Goal: Task Accomplishment & Management: Manage account settings

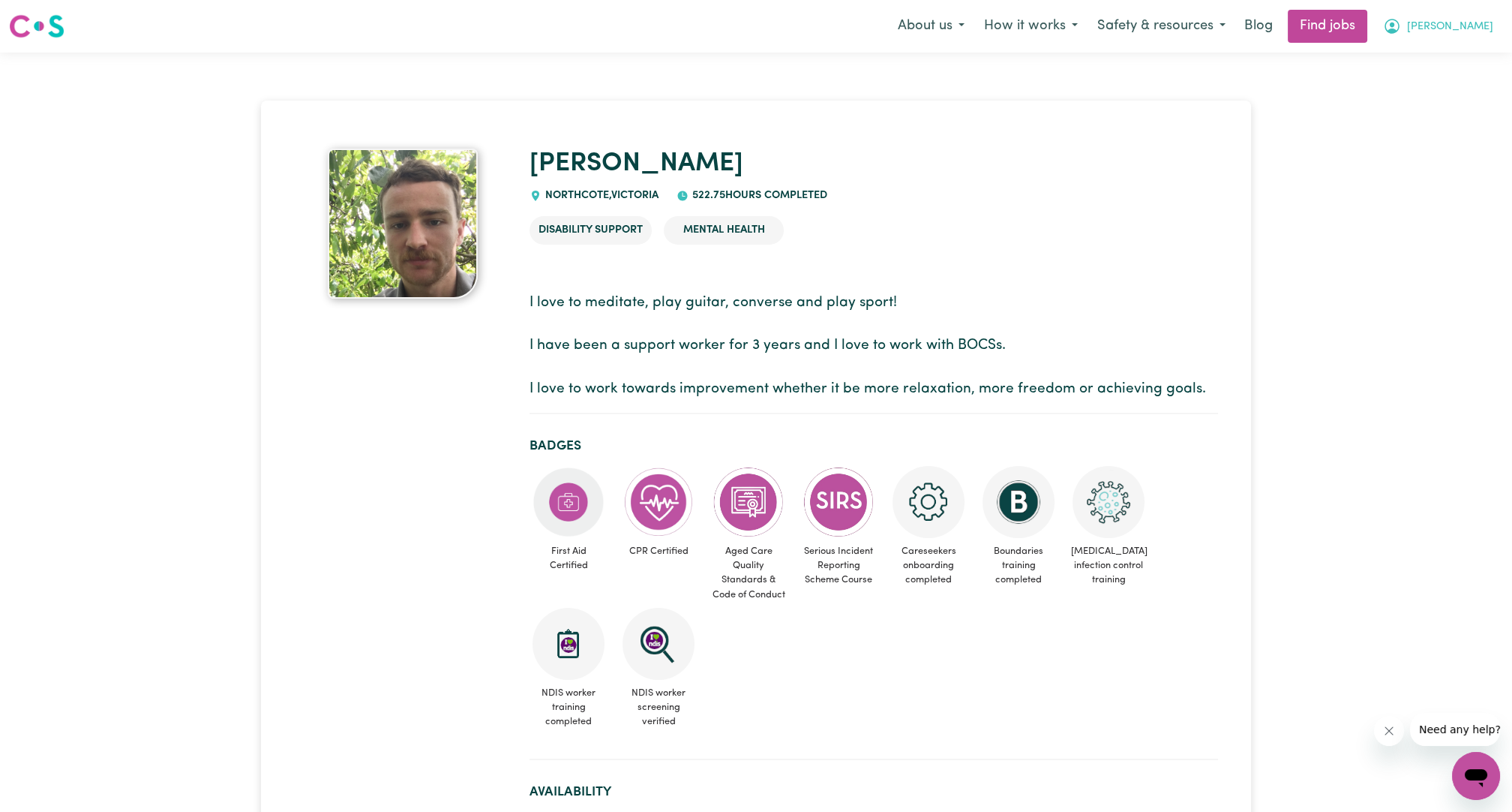
click at [1400, 31] on icon "My Account" at bounding box center [1391, 26] width 15 height 15
click at [1439, 102] on link "Logout" at bounding box center [1442, 114] width 119 height 29
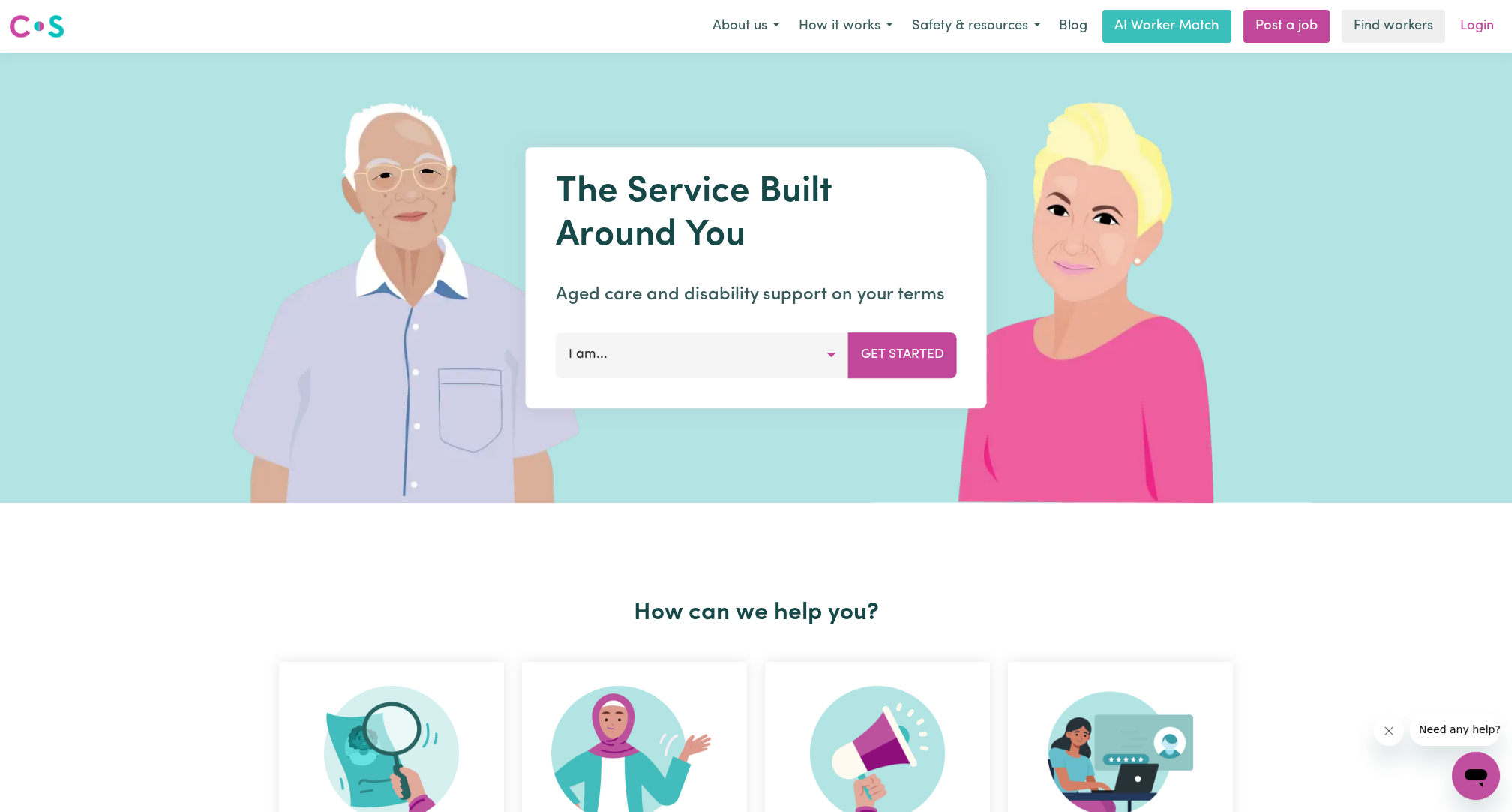
click at [1456, 39] on link "Login" at bounding box center [1477, 27] width 52 height 33
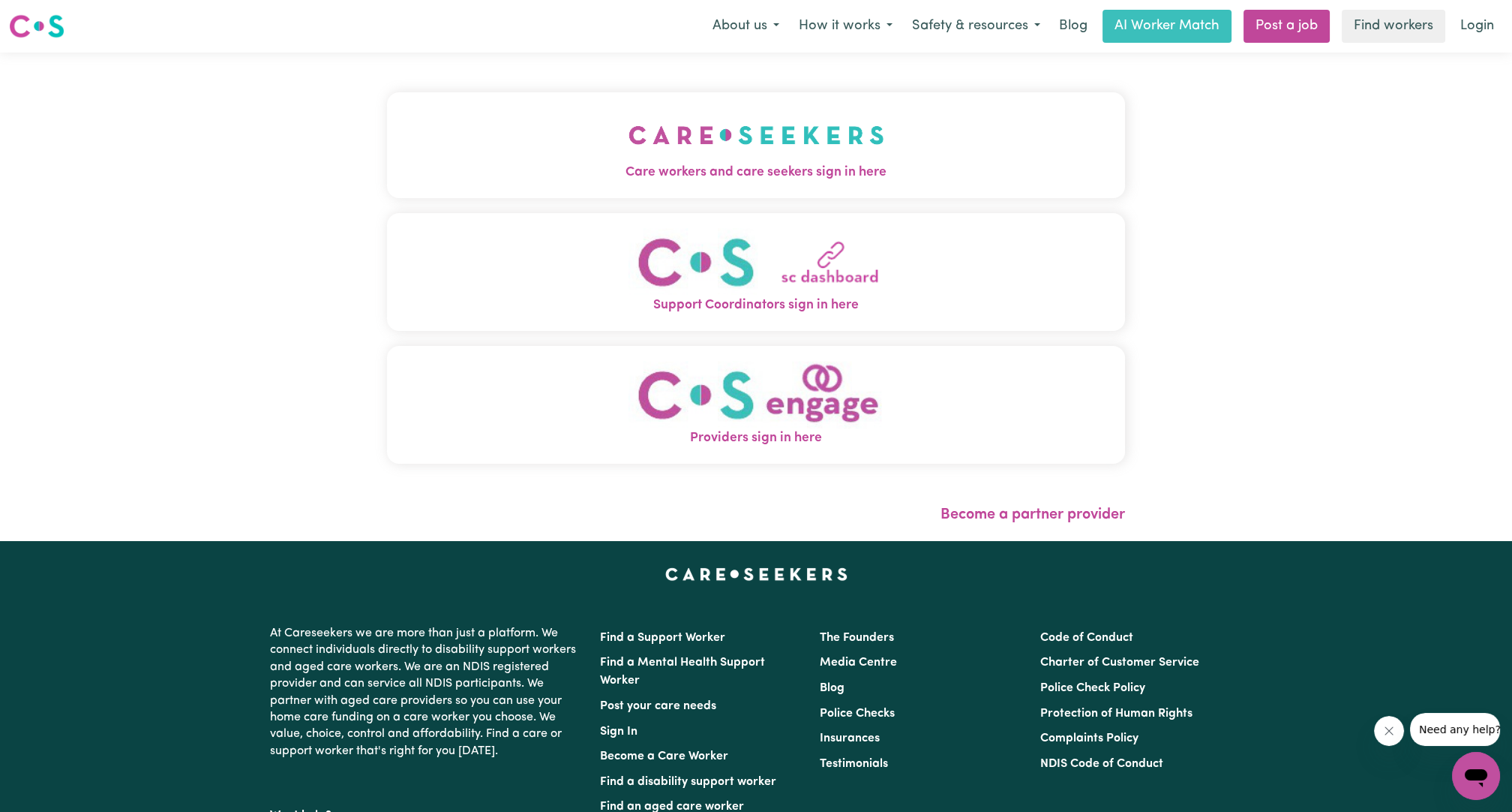
click at [711, 187] on button "Care workers and care seekers sign in here" at bounding box center [756, 145] width 738 height 105
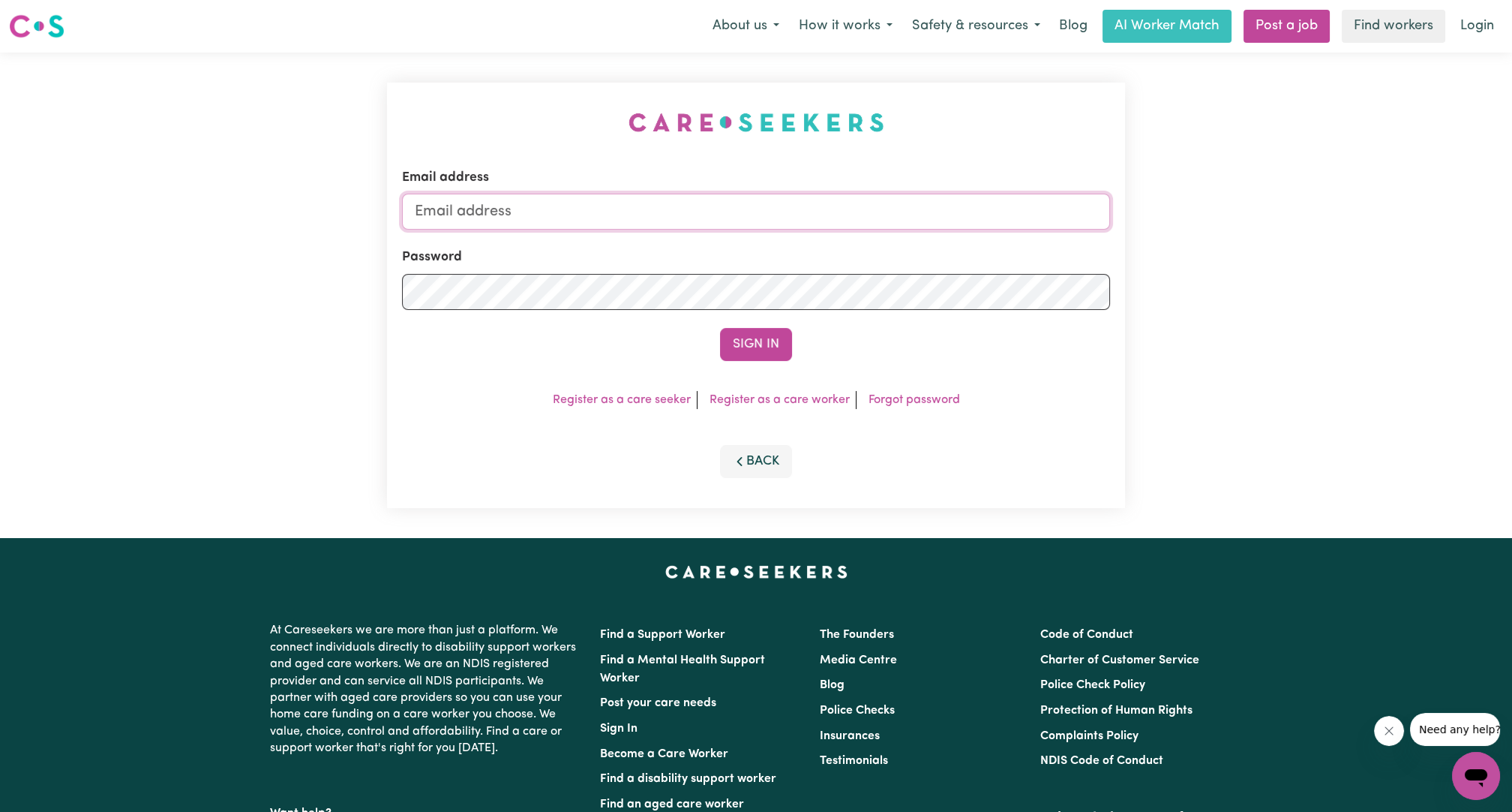
click at [747, 226] on input "Email address" at bounding box center [756, 211] width 708 height 36
drag, startPoint x: 494, startPoint y: 213, endPoint x: 803, endPoint y: 203, distance: 309.2
click at [803, 203] on input "[EMAIL_ADDRESS][PERSON_NAME][DOMAIN_NAME]" at bounding box center [756, 211] width 708 height 36
type input "[EMAIL_ADDRESS][DOMAIN_NAME]"
click at [779, 326] on form "Email address [EMAIL_ADDRESS][DOMAIN_NAME] Password Sign In" at bounding box center [756, 264] width 708 height 193
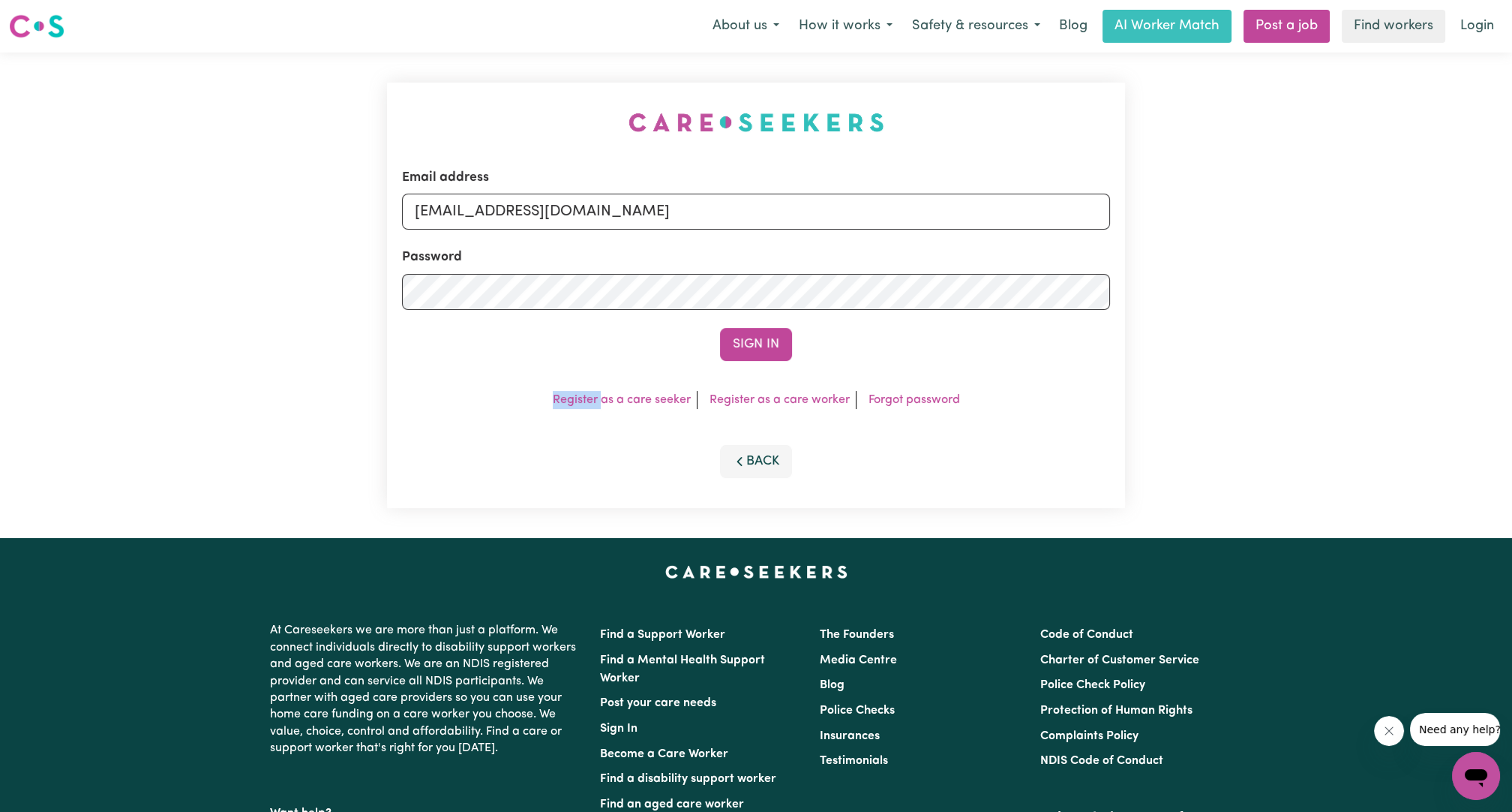
click at [779, 326] on form "Email address [EMAIL_ADDRESS][DOMAIN_NAME] Password Sign In" at bounding box center [756, 264] width 708 height 193
click at [747, 360] on div "Email address [EMAIL_ADDRESS][DOMAIN_NAME] Password Sign In Register as a care …" at bounding box center [756, 295] width 738 height 425
click at [745, 346] on button "Sign In" at bounding box center [756, 345] width 72 height 33
